Goal: Task Accomplishment & Management: Complete application form

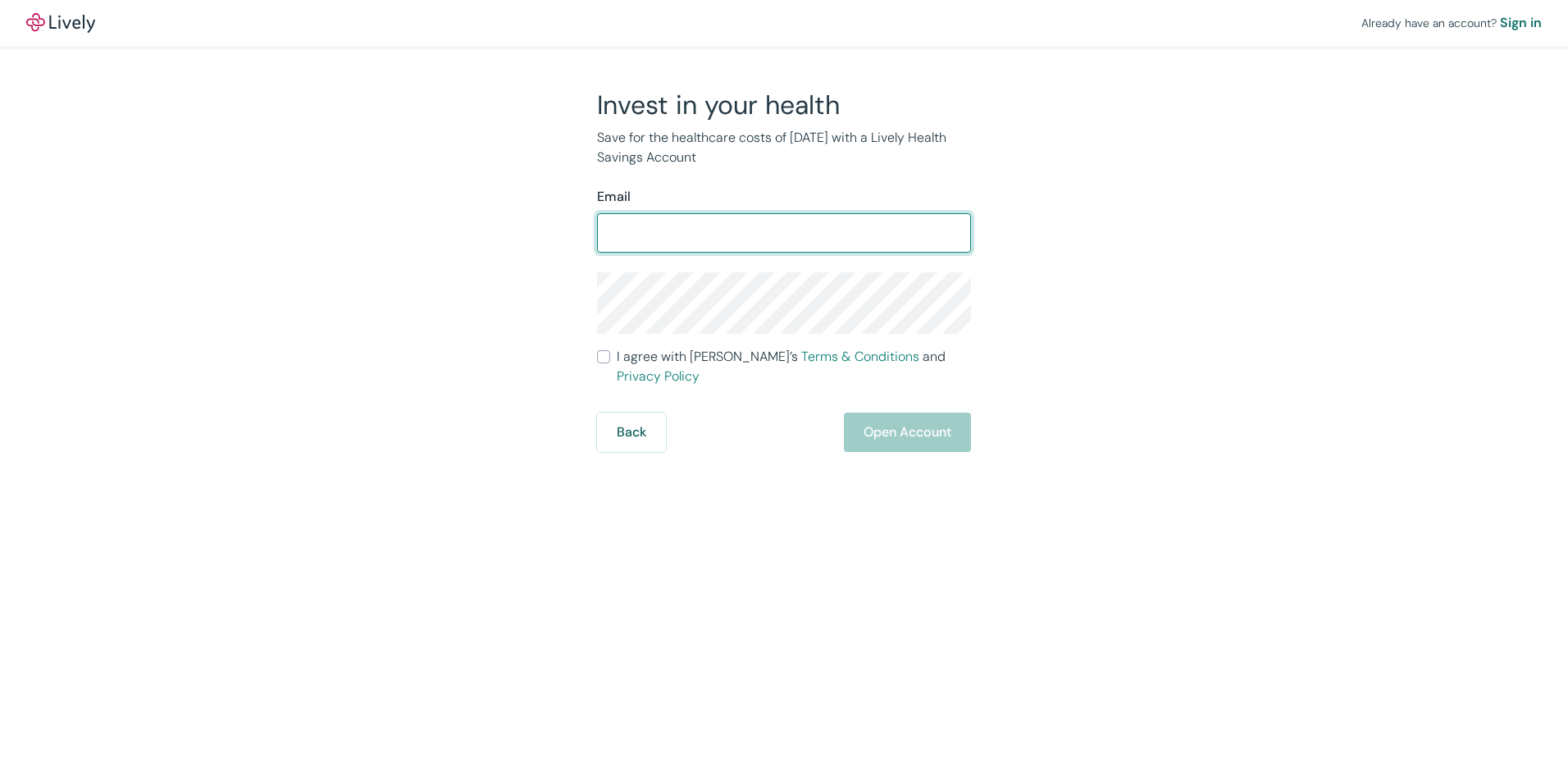
click at [629, 224] on input "Email" at bounding box center [784, 233] width 374 height 33
type input "[EMAIL_ADDRESS][DOMAIN_NAME]"
click at [609, 358] on input "I agree with Lively’s Terms & Conditions and Privacy Policy" at bounding box center [604, 357] width 13 height 13
checkbox input "true"
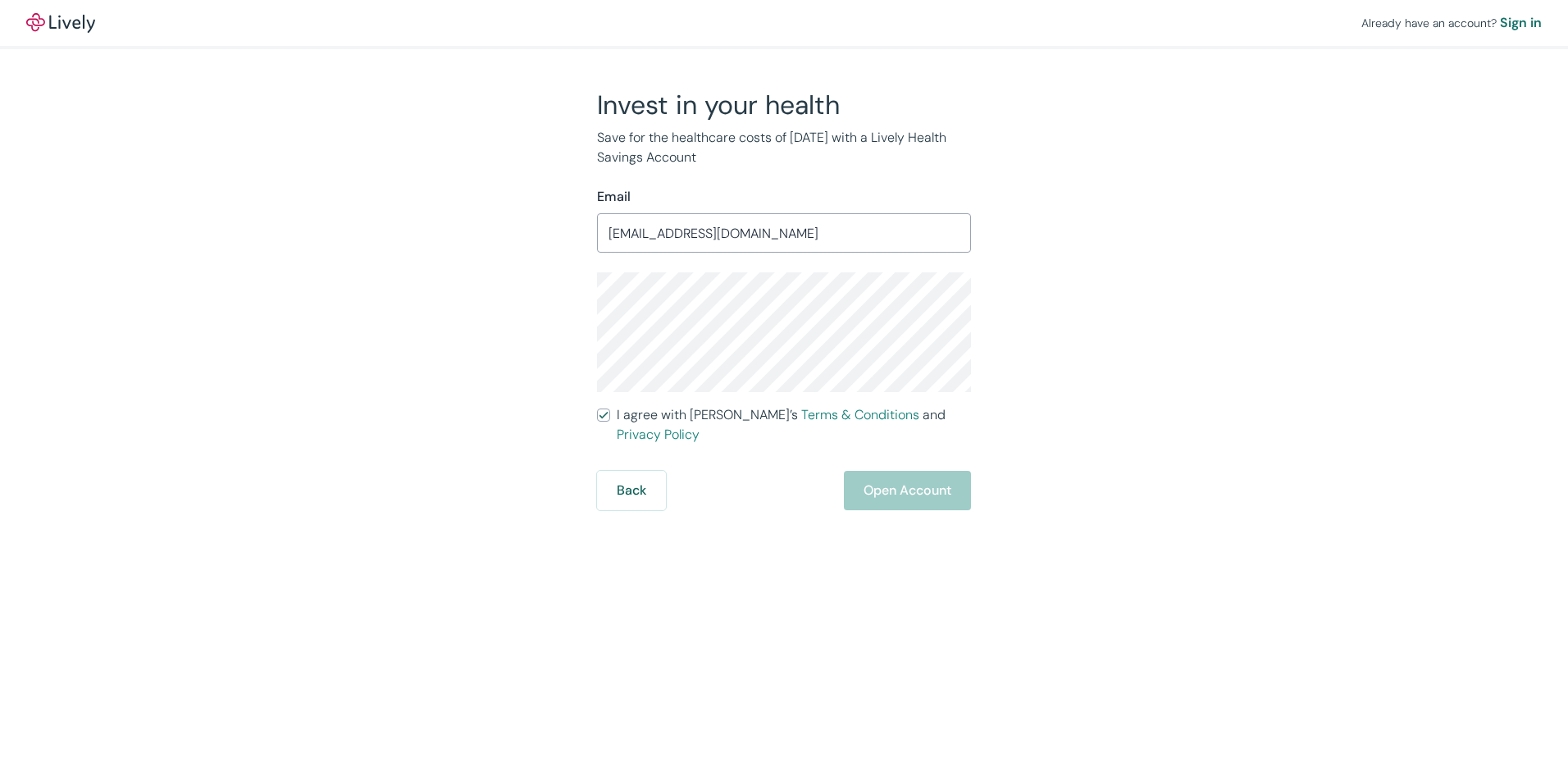
click at [547, 286] on div "Invest in your health Save for the healthcare costs of [DATE] with a Lively Hea…" at bounding box center [774, 299] width 787 height 422
click at [698, 226] on input "[EMAIL_ADDRESS][DOMAIN_NAME]" at bounding box center [784, 233] width 374 height 33
click at [888, 491] on div "Already have an account? Sign in Invest in your health Save for the healthcare …" at bounding box center [784, 379] width 1568 height 758
click at [884, 474] on button "Open Account" at bounding box center [908, 491] width 127 height 39
